Goal: Transaction & Acquisition: Purchase product/service

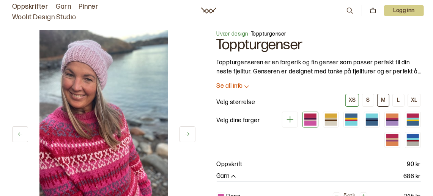
click at [380, 99] on button "M" at bounding box center [383, 100] width 12 height 13
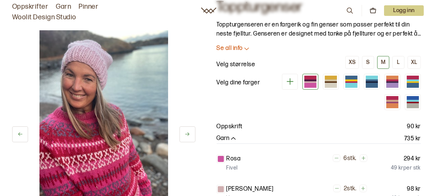
scroll to position [76, 0]
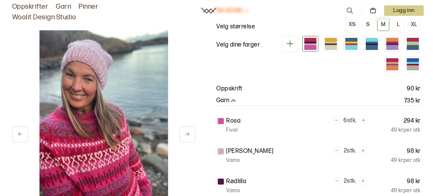
click at [187, 133] on icon at bounding box center [187, 135] width 6 height 6
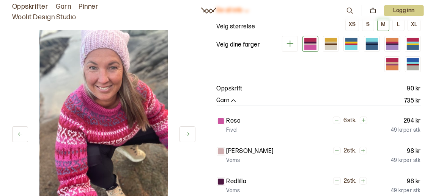
click at [187, 133] on icon at bounding box center [187, 135] width 6 height 6
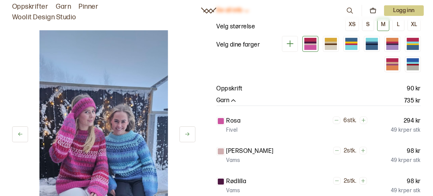
click at [187, 133] on icon at bounding box center [187, 135] width 6 height 6
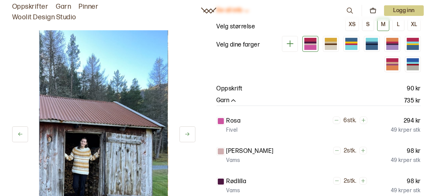
click at [187, 133] on icon at bounding box center [187, 135] width 6 height 6
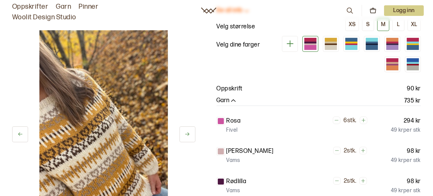
click at [187, 133] on icon at bounding box center [187, 135] width 6 height 6
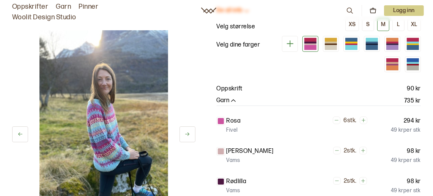
click at [187, 133] on icon at bounding box center [187, 135] width 6 height 6
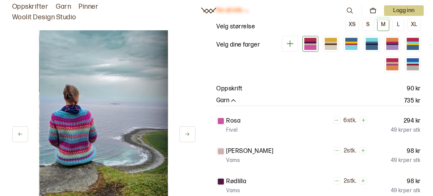
click at [187, 133] on icon at bounding box center [187, 135] width 6 height 6
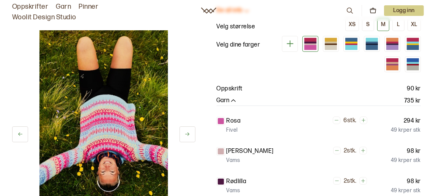
click at [187, 133] on icon at bounding box center [187, 135] width 6 height 6
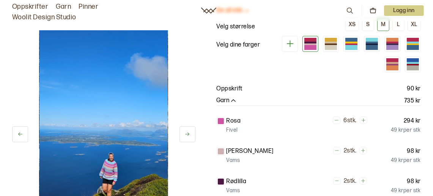
click at [187, 133] on icon at bounding box center [187, 135] width 6 height 6
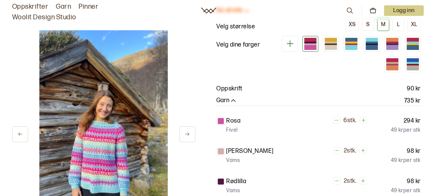
click at [187, 133] on icon at bounding box center [187, 135] width 6 height 6
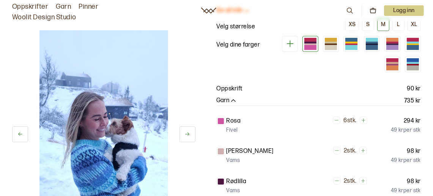
click at [187, 133] on icon at bounding box center [187, 135] width 6 height 6
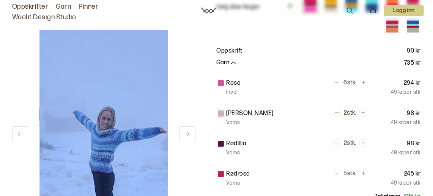
scroll to position [152, 0]
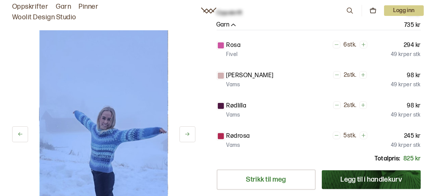
click at [188, 136] on icon at bounding box center [187, 135] width 6 height 6
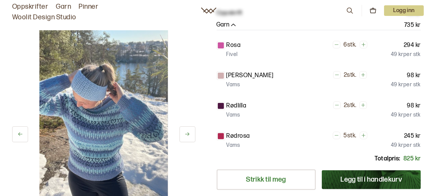
click at [188, 136] on icon at bounding box center [187, 135] width 6 height 6
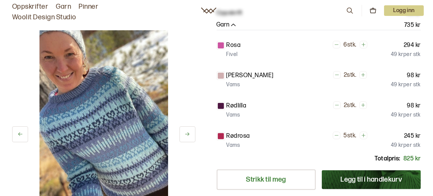
click at [188, 136] on icon at bounding box center [187, 135] width 6 height 6
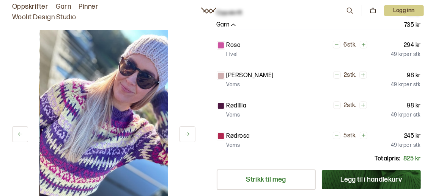
click at [188, 136] on icon at bounding box center [187, 135] width 6 height 6
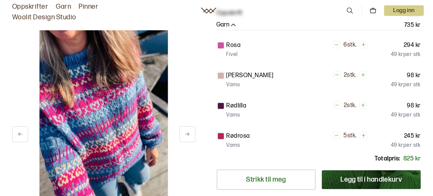
click at [188, 136] on icon at bounding box center [187, 135] width 6 height 6
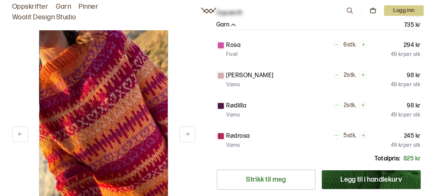
click at [188, 136] on icon at bounding box center [187, 135] width 6 height 6
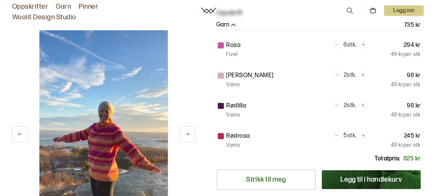
click at [188, 136] on icon at bounding box center [187, 135] width 6 height 6
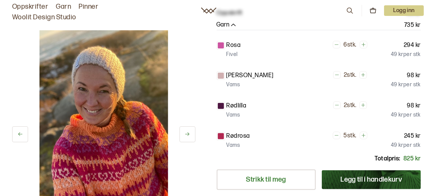
click at [188, 136] on icon at bounding box center [187, 135] width 6 height 6
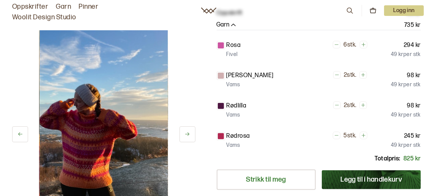
click at [188, 136] on icon at bounding box center [187, 135] width 6 height 6
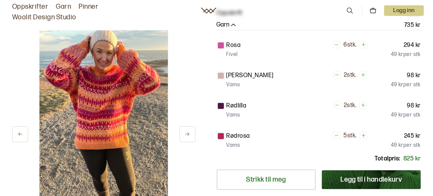
click at [188, 136] on icon at bounding box center [187, 135] width 6 height 6
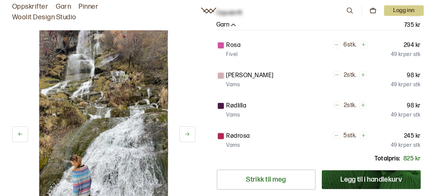
click at [188, 136] on icon at bounding box center [187, 135] width 6 height 6
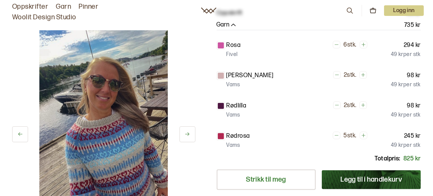
click at [188, 136] on icon at bounding box center [187, 135] width 6 height 6
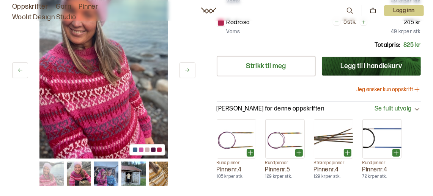
scroll to position [341, 0]
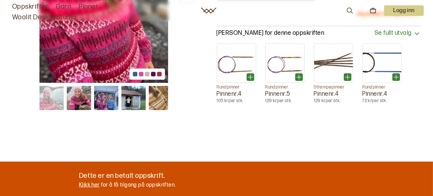
click at [102, 101] on img at bounding box center [106, 98] width 24 height 24
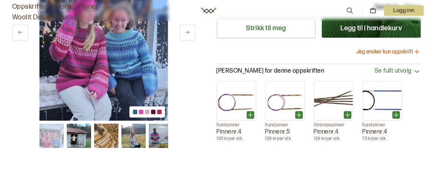
scroll to position [265, 0]
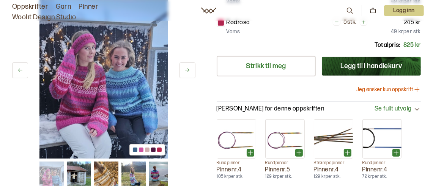
click at [116, 175] on img at bounding box center [106, 174] width 24 height 24
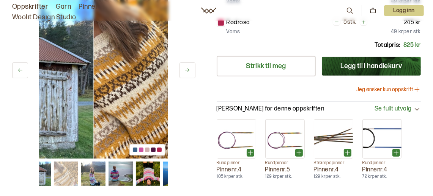
click at [116, 175] on img at bounding box center [120, 174] width 24 height 24
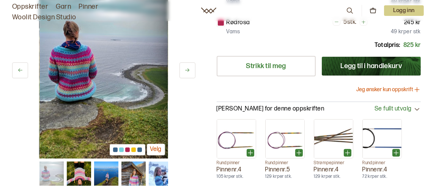
click at [87, 176] on img at bounding box center [79, 174] width 24 height 24
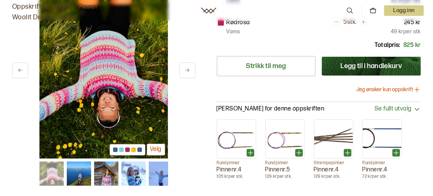
click at [75, 172] on img at bounding box center [79, 174] width 24 height 24
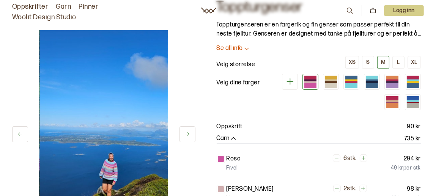
scroll to position [0, 0]
